Goal: Task Accomplishment & Management: Use online tool/utility

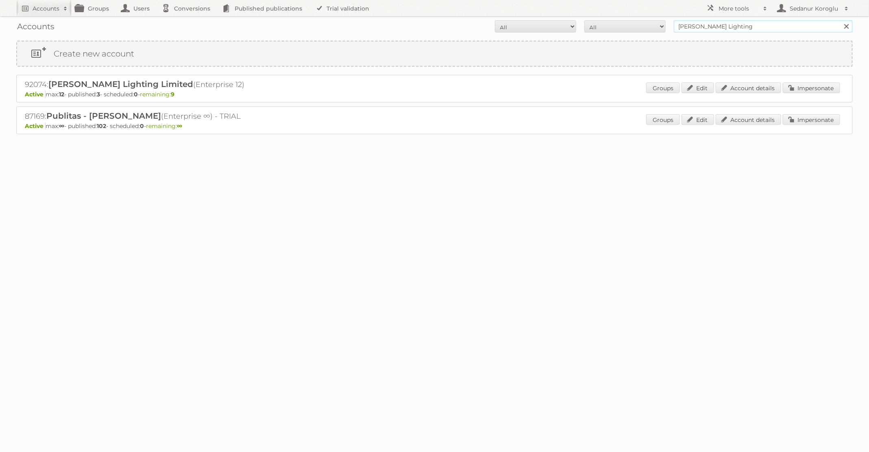
drag, startPoint x: 725, startPoint y: 27, endPoint x: 672, endPoint y: 24, distance: 52.9
click at [672, 25] on form "All Active Expired Pending All Paid Trials Self service Ansell Lighting Search" at bounding box center [434, 26] width 836 height 12
type input "pflanzen-kölle"
click at [840, 20] on input "Search" at bounding box center [846, 26] width 12 height 12
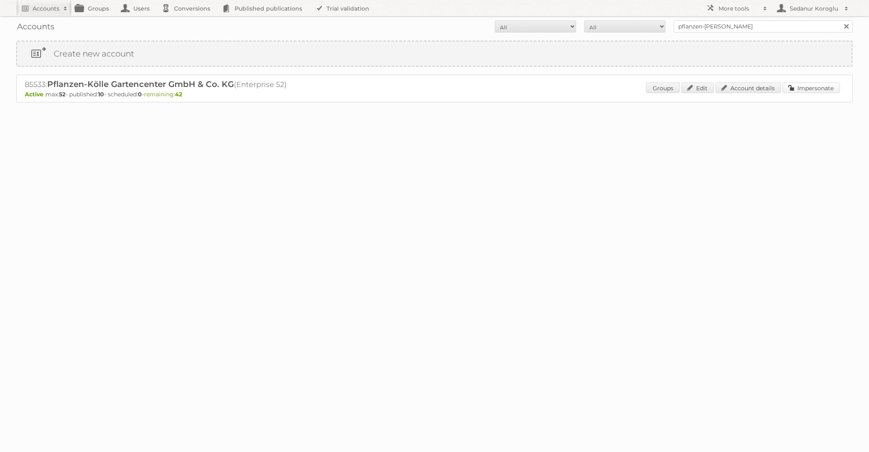
click at [823, 83] on link "Impersonate" at bounding box center [811, 88] width 57 height 11
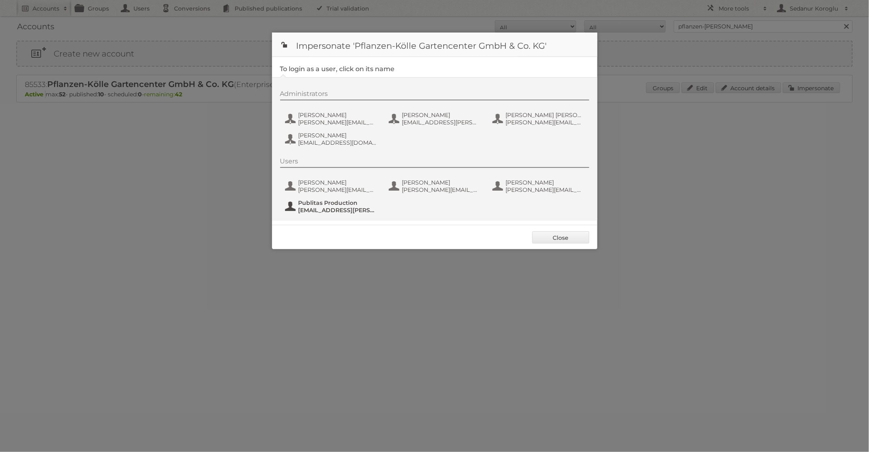
click at [344, 202] on span "Publitas Production" at bounding box center [337, 202] width 79 height 7
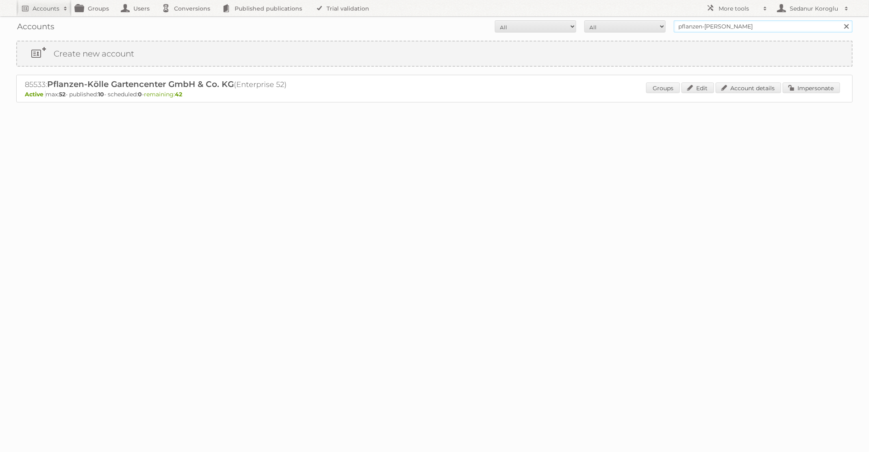
drag, startPoint x: 727, startPoint y: 26, endPoint x: 608, endPoint y: 26, distance: 118.7
click at [610, 26] on form "All Active Expired Pending All Paid Trials Self service pflanzen-kölle Search" at bounding box center [434, 26] width 836 height 12
type input "[PERSON_NAME] BE"
click at [840, 20] on input "Search" at bounding box center [846, 26] width 12 height 12
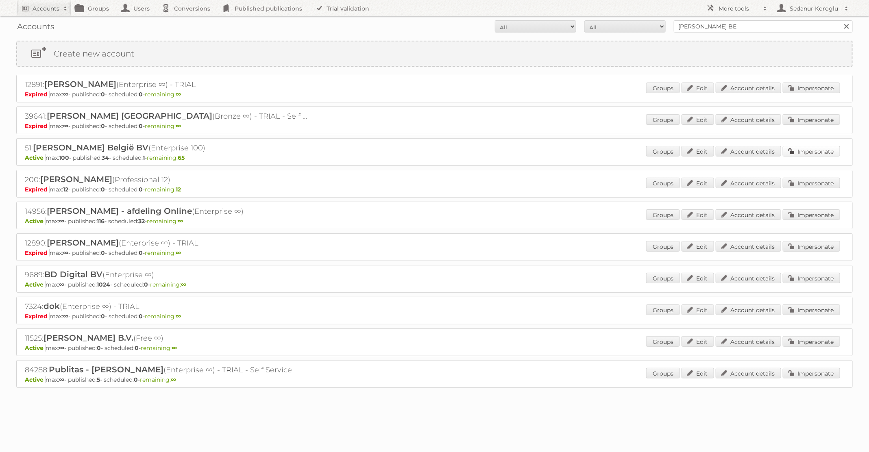
click at [823, 150] on link "Impersonate" at bounding box center [811, 151] width 57 height 11
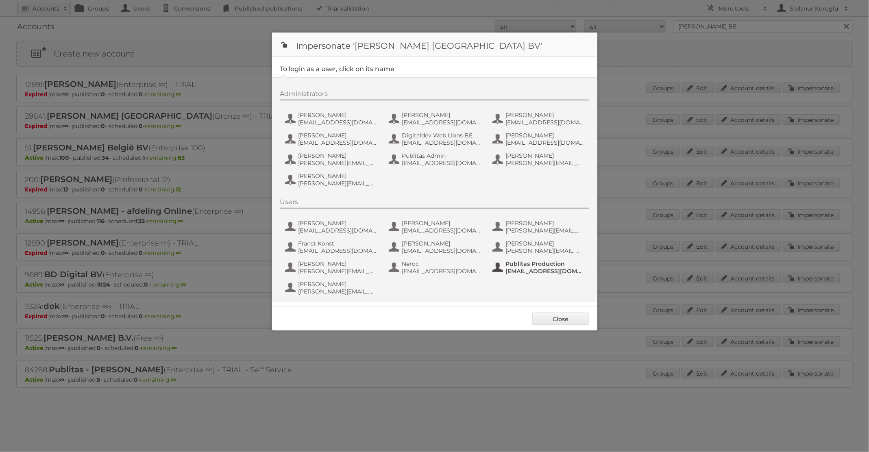
click at [522, 268] on span "[EMAIL_ADDRESS][DOMAIN_NAME]" at bounding box center [545, 271] width 79 height 7
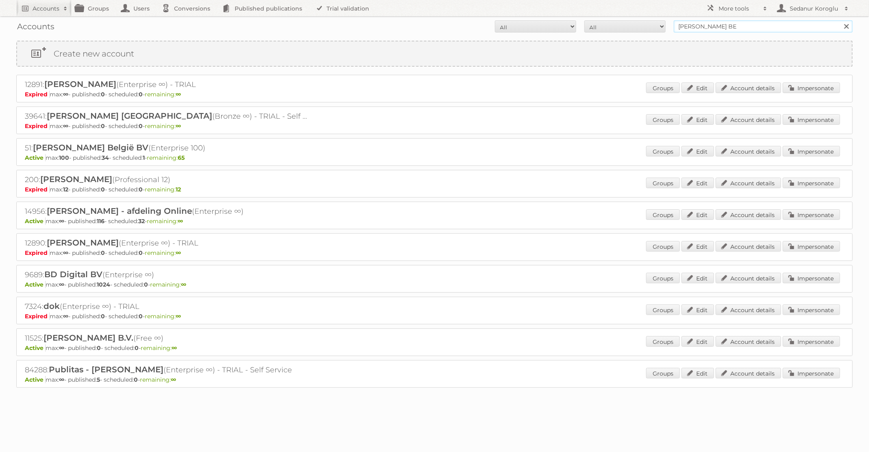
drag, startPoint x: 725, startPoint y: 29, endPoint x: 666, endPoint y: 22, distance: 59.8
click at [666, 26] on form "All Active Expired Pending All Paid Trials Self service [PERSON_NAME] BE Search" at bounding box center [434, 26] width 836 height 12
type input "TFG Media"
click at [840, 20] on input "Search" at bounding box center [846, 26] width 12 height 12
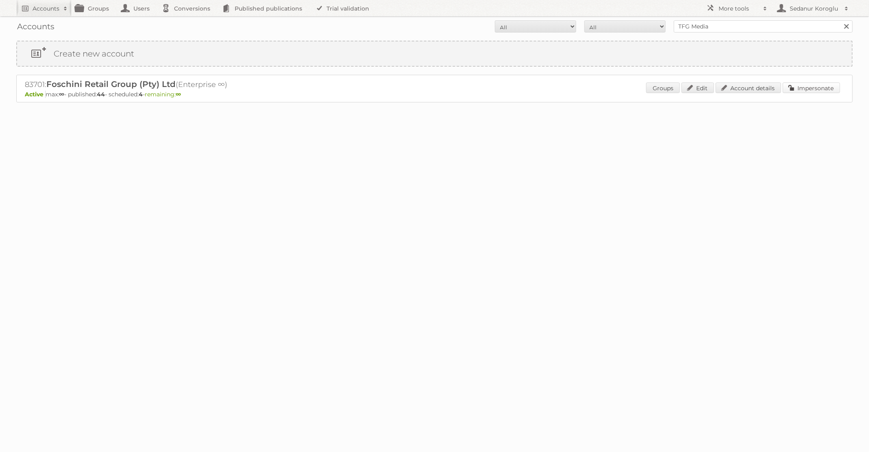
click at [828, 87] on link "Impersonate" at bounding box center [811, 88] width 57 height 11
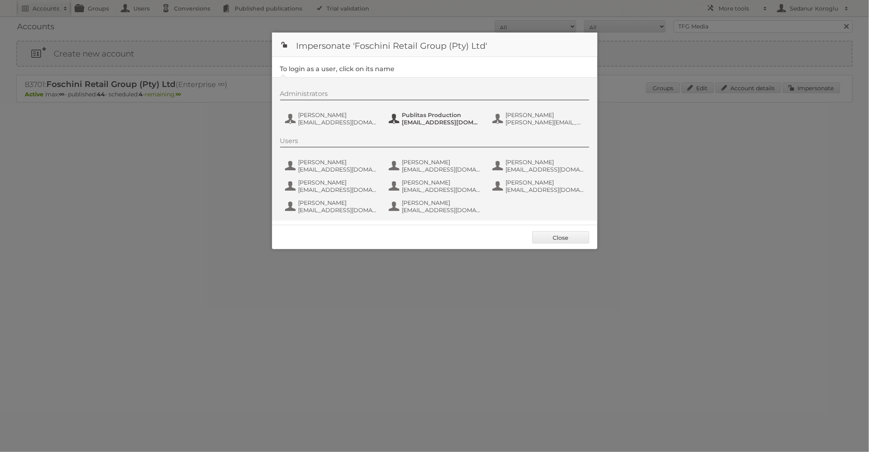
click at [455, 119] on span "fs+tfgmedia@publitas.com" at bounding box center [441, 122] width 79 height 7
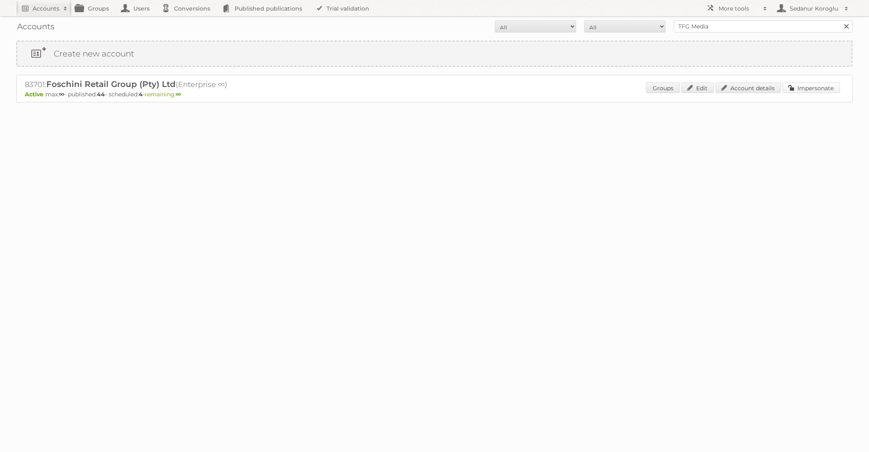
click at [807, 83] on link "Impersonate" at bounding box center [811, 88] width 57 height 11
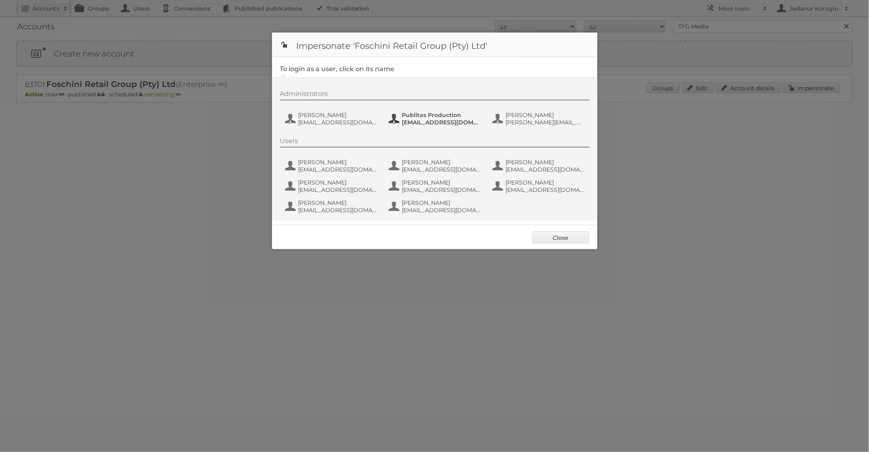
click at [407, 125] on span "fs+tfgmedia@publitas.com" at bounding box center [441, 122] width 79 height 7
